Goal: Find specific page/section: Find specific page/section

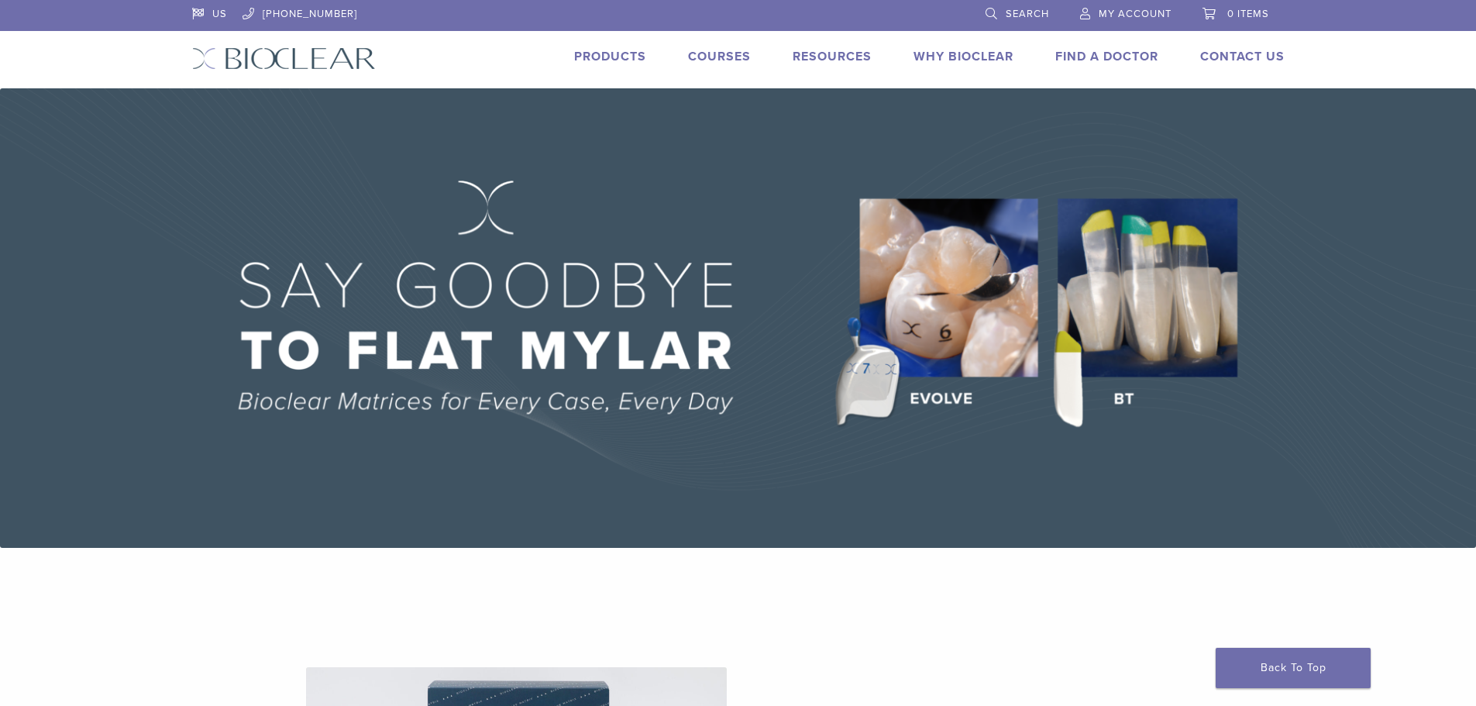
click at [628, 55] on link "Products" at bounding box center [610, 56] width 72 height 15
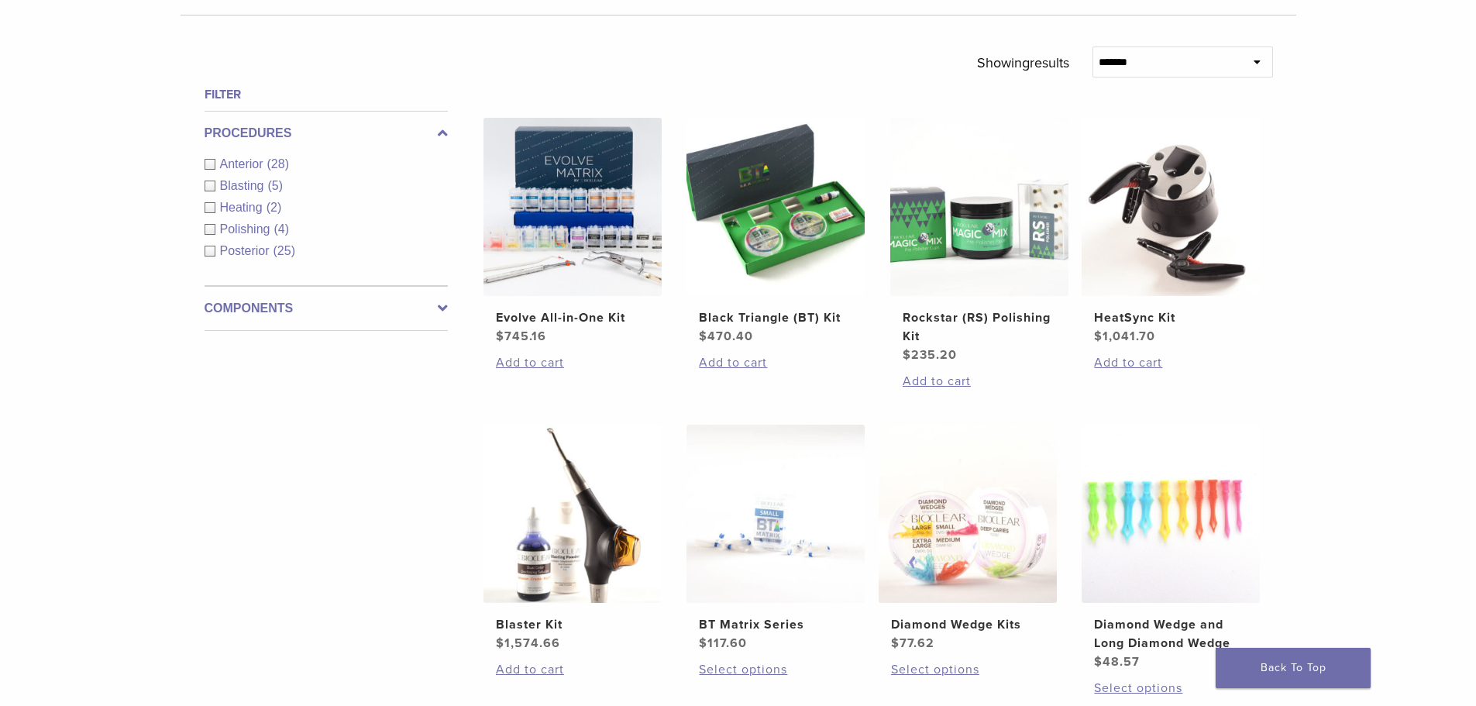
scroll to position [542, 0]
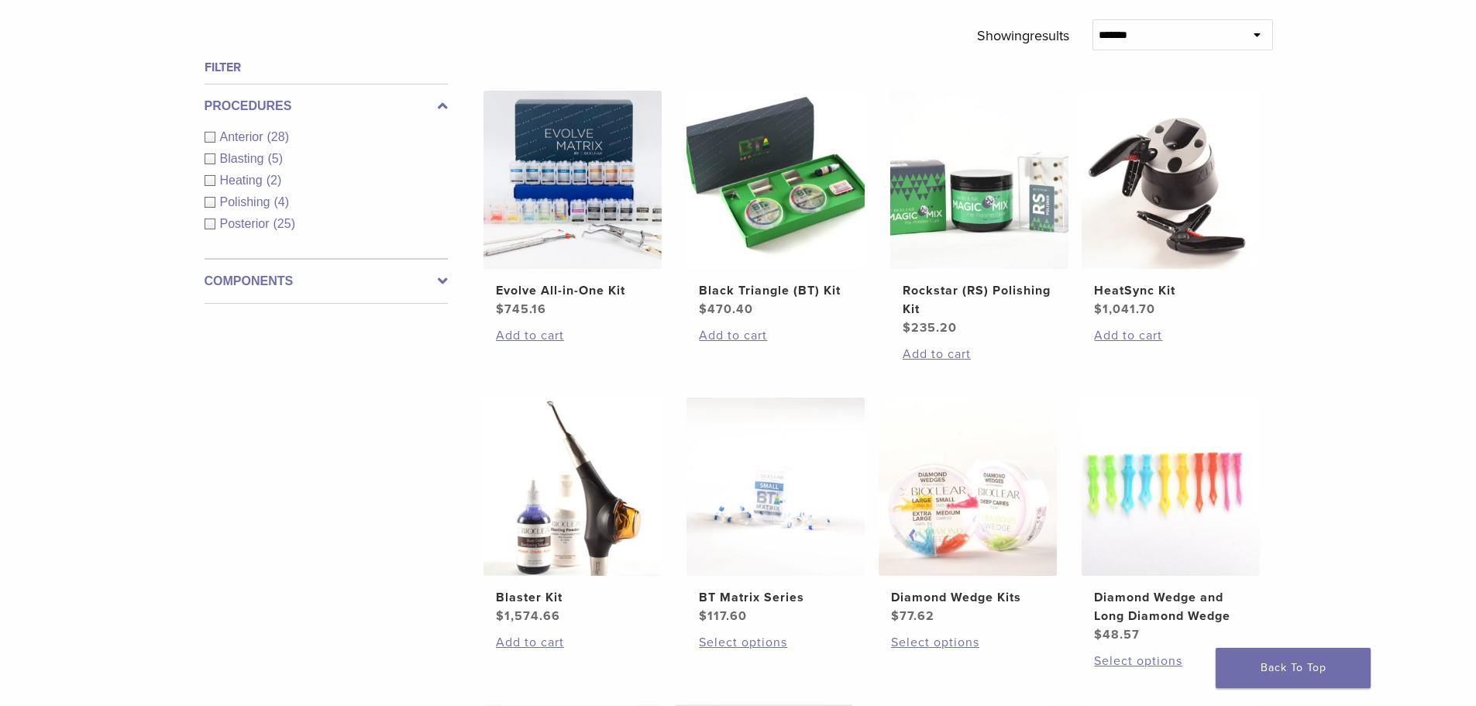
click at [262, 439] on div "Filter Procedures Anterior (28) Blasting (5) Heating (2) Polishing (4) Posterio…" at bounding box center [320, 598] width 256 height 1081
drag, startPoint x: 139, startPoint y: 557, endPoint x: 120, endPoint y: 549, distance: 21.2
click at [139, 557] on div "**********" at bounding box center [738, 416] width 1476 height 1511
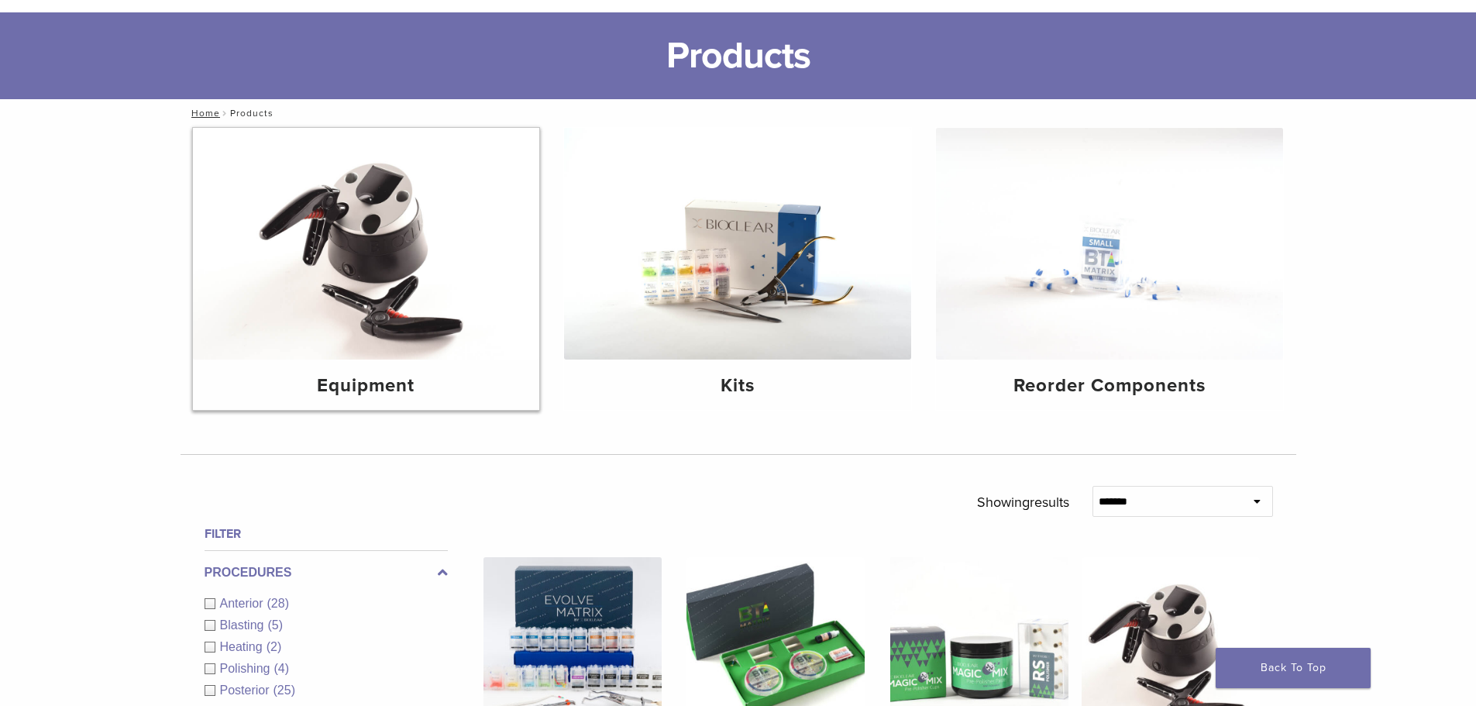
scroll to position [0, 0]
